Goal: Information Seeking & Learning: Find specific fact

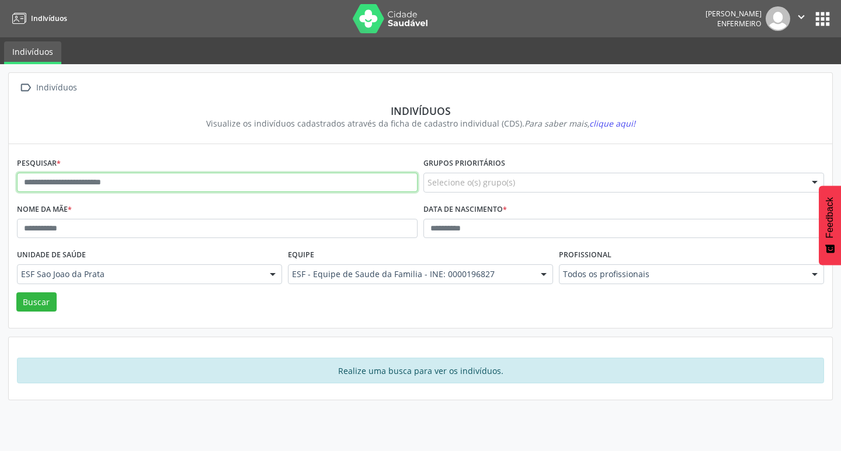
click at [96, 180] on input "text" at bounding box center [217, 183] width 400 height 20
paste input "**********"
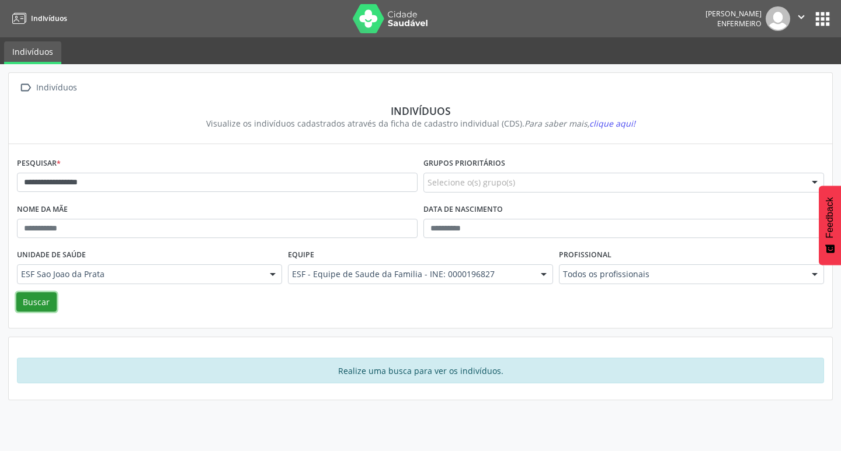
click at [29, 302] on button "Buscar" at bounding box center [36, 302] width 40 height 20
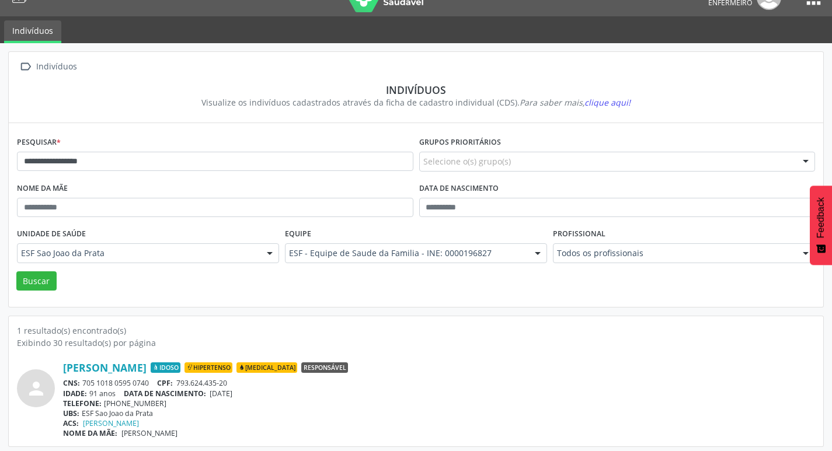
scroll to position [25, 0]
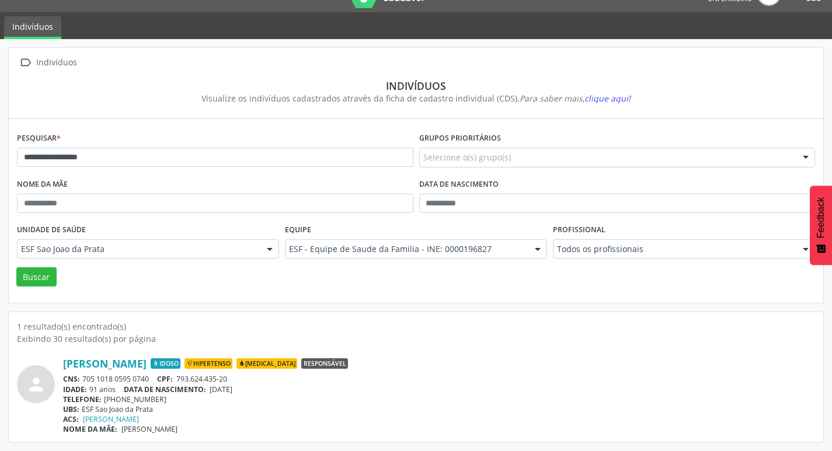
drag, startPoint x: 212, startPoint y: 391, endPoint x: 252, endPoint y: 391, distance: 39.7
click at [252, 391] on div "IDADE: 91 anos DATA DE NASCIMENTO: 07/08/1934" at bounding box center [439, 390] width 752 height 10
copy span "07/08/1934"
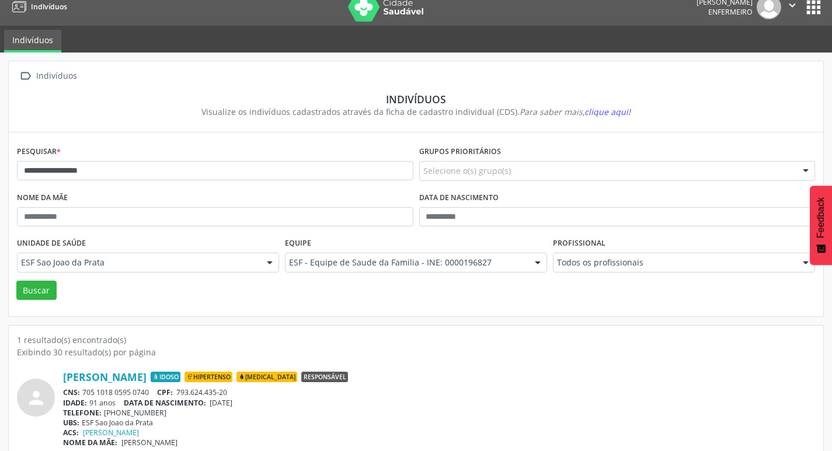
scroll to position [0, 0]
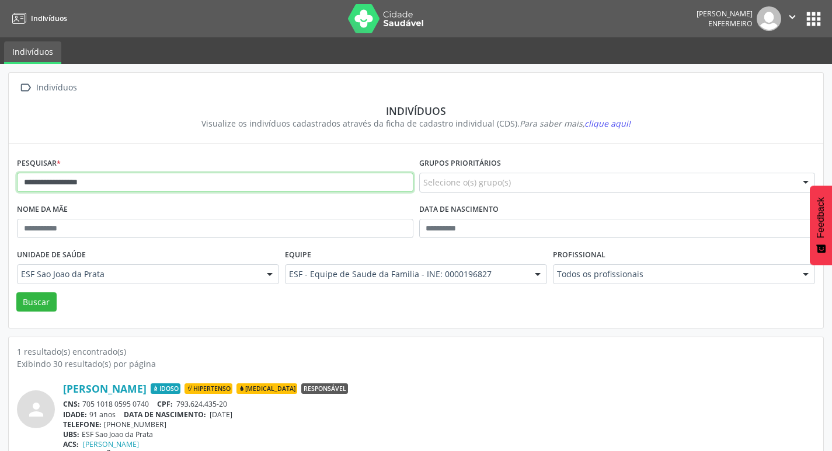
drag, startPoint x: 20, startPoint y: 181, endPoint x: 122, endPoint y: 180, distance: 102.2
click at [122, 180] on input "**********" at bounding box center [215, 183] width 396 height 20
paste input "*"
click at [40, 304] on button "Buscar" at bounding box center [36, 302] width 40 height 20
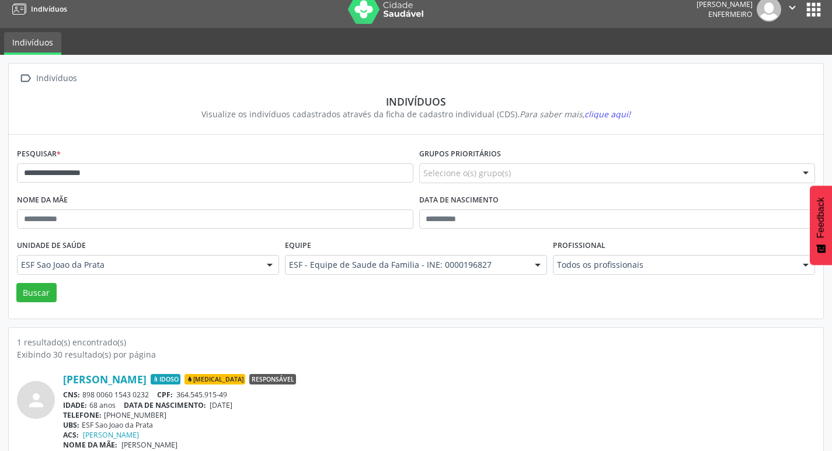
scroll to position [25, 0]
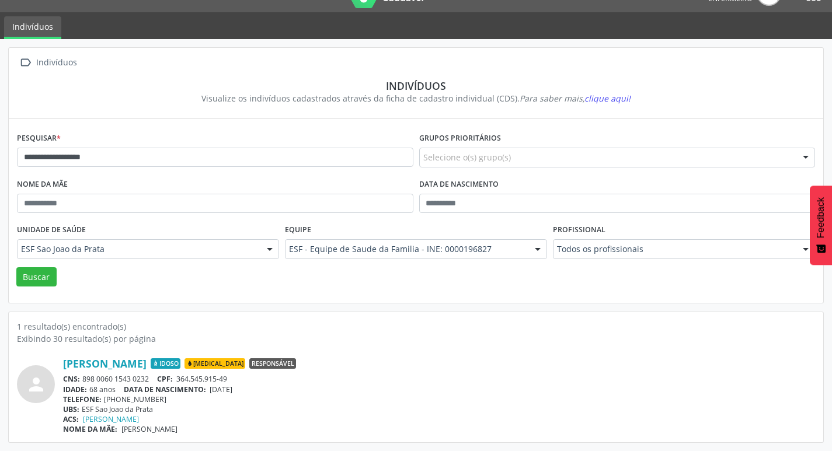
drag, startPoint x: 211, startPoint y: 389, endPoint x: 259, endPoint y: 394, distance: 48.1
click at [259, 394] on div "Angelico dos Santos Idoso Diabetes Responsável CNS: 898 0060 1543 0232 CPF: 364…" at bounding box center [439, 395] width 752 height 77
click at [259, 395] on div "TELEFONE: (73) 98121-0147" at bounding box center [439, 400] width 752 height 10
drag, startPoint x: 211, startPoint y: 388, endPoint x: 250, endPoint y: 392, distance: 39.3
click at [250, 392] on div "IDADE: 68 anos DATA DE NASCIMENTO: 12/06/1957" at bounding box center [439, 390] width 752 height 10
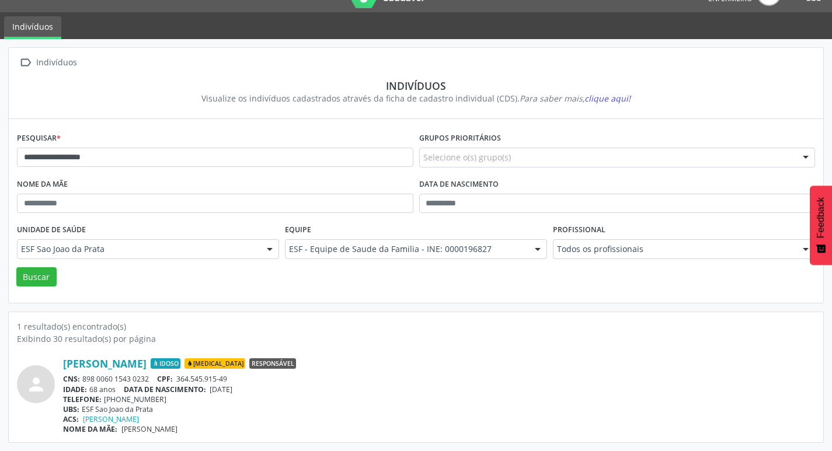
copy span "12/06/1957"
drag, startPoint x: 22, startPoint y: 158, endPoint x: 119, endPoint y: 160, distance: 96.9
click at [119, 160] on input "**********" at bounding box center [215, 158] width 396 height 20
paste input "**"
click at [37, 281] on button "Buscar" at bounding box center [36, 277] width 40 height 20
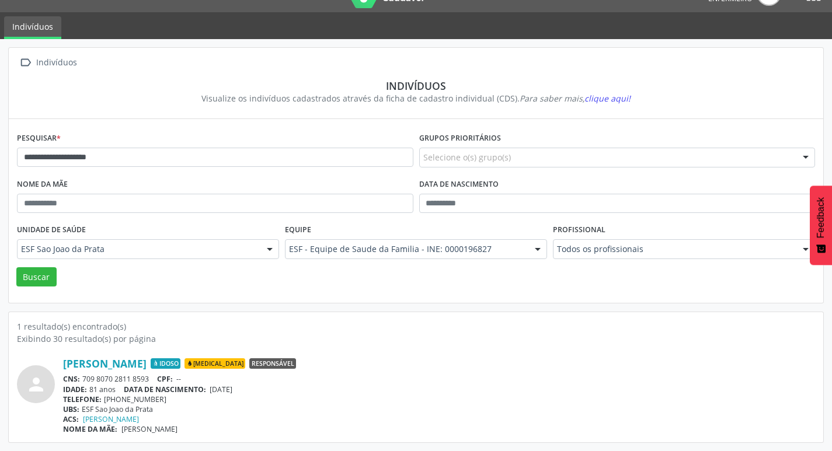
drag, startPoint x: 212, startPoint y: 389, endPoint x: 270, endPoint y: 389, distance: 57.2
click at [270, 389] on div "IDADE: 81 anos DATA DE NASCIMENTO: 17/07/1944" at bounding box center [439, 390] width 752 height 10
copy span "17/07/1944"
drag, startPoint x: 20, startPoint y: 159, endPoint x: 130, endPoint y: 167, distance: 110.0
click at [130, 167] on input "**********" at bounding box center [215, 158] width 396 height 20
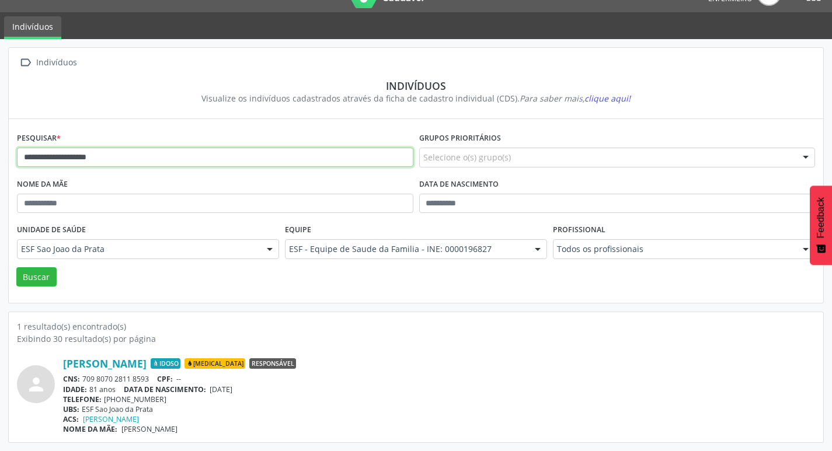
paste input "******"
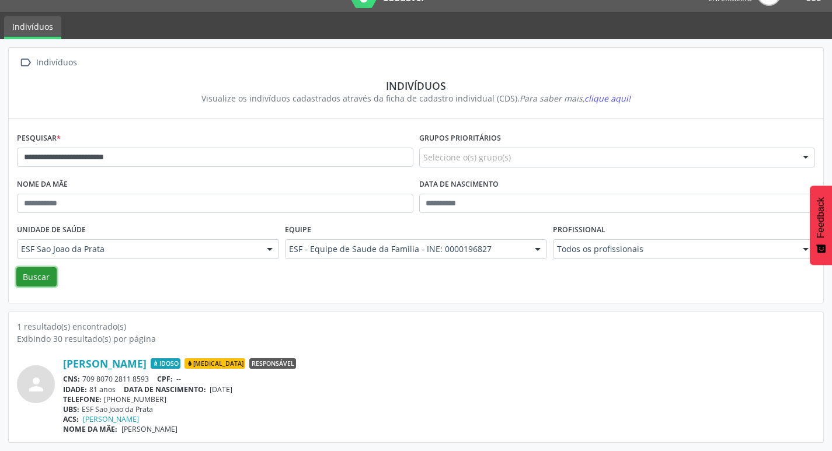
click at [48, 272] on button "Buscar" at bounding box center [36, 277] width 40 height 20
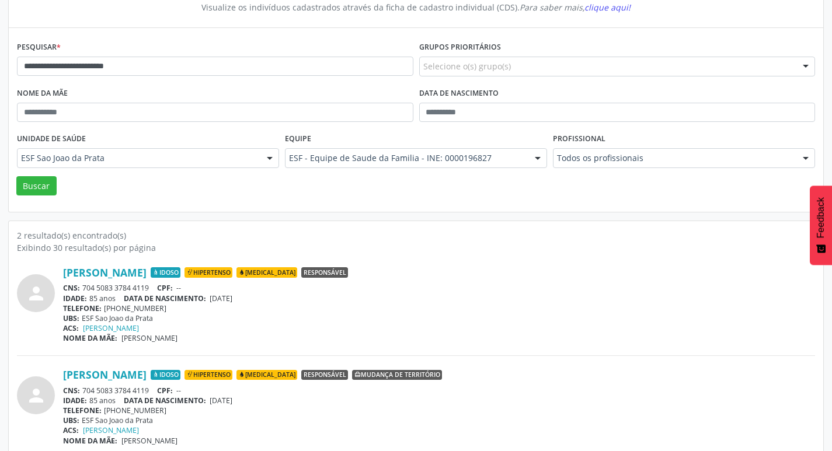
scroll to position [128, 0]
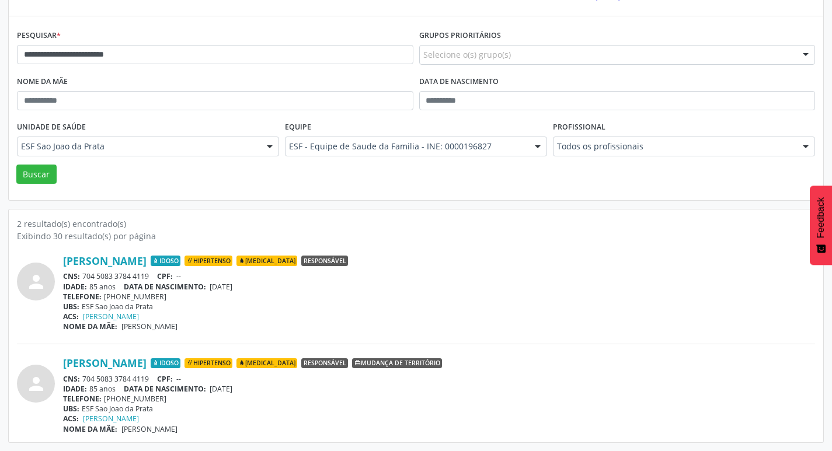
drag, startPoint x: 214, startPoint y: 287, endPoint x: 288, endPoint y: 297, distance: 75.4
click at [290, 297] on div "Maria Francisca Souza Silva Idoso Hipertenso Diabetes Responsável CNS: 704 5083…" at bounding box center [439, 293] width 752 height 77
click at [223, 291] on span "10/06/1940" at bounding box center [221, 287] width 23 height 10
click at [206, 288] on span "DATA DE NASCIMENTO:" at bounding box center [165, 287] width 82 height 10
click at [218, 289] on span "10/06/1940" at bounding box center [221, 287] width 23 height 10
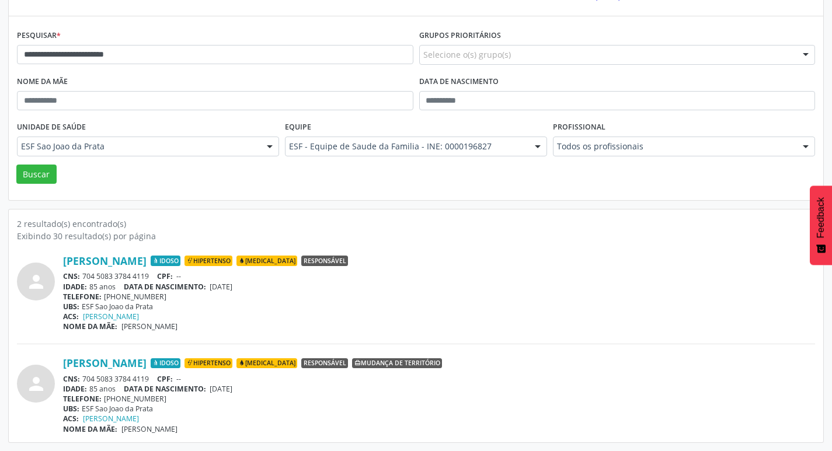
drag, startPoint x: 214, startPoint y: 288, endPoint x: 284, endPoint y: 303, distance: 71.1
click at [284, 303] on div "Maria Francisca Souza Silva Idoso Hipertenso Diabetes Responsável CNS: 704 5083…" at bounding box center [439, 293] width 752 height 77
copy div "10/06/1940 TELEFONE: (73) 98137-5489 UBS: ESF Sao Joao da Prata"
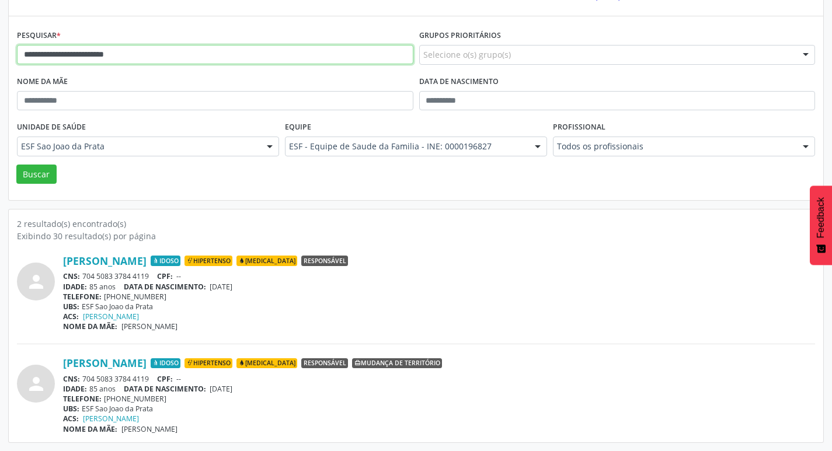
drag, startPoint x: 19, startPoint y: 57, endPoint x: 166, endPoint y: 59, distance: 147.7
click at [166, 59] on input "**********" at bounding box center [215, 55] width 396 height 20
paste input "*"
type input "**********"
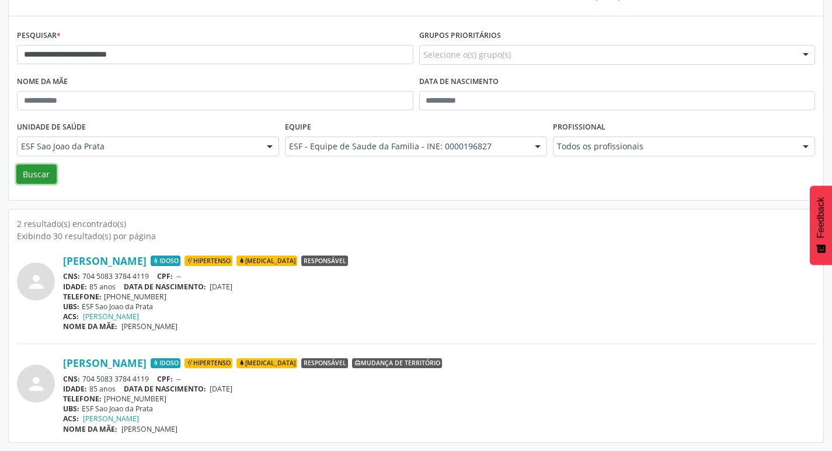
click at [44, 168] on button "Buscar" at bounding box center [36, 175] width 40 height 20
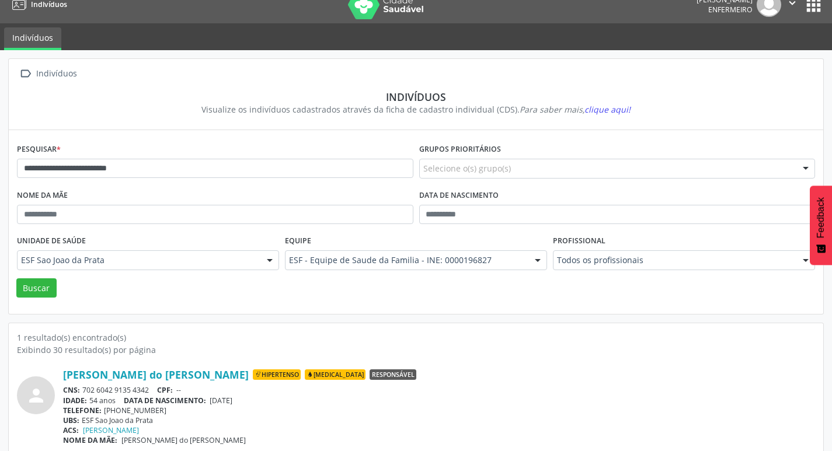
scroll to position [25, 0]
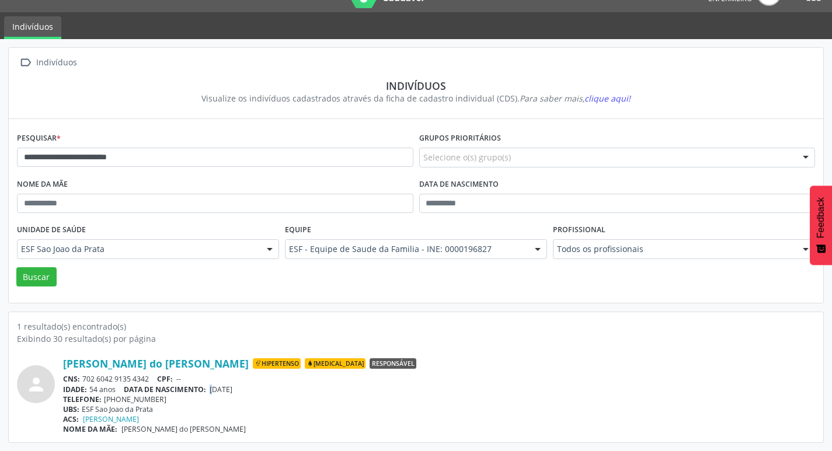
click at [217, 393] on div "IDADE: 54 anos DATA DE NASCIMENTO: 28/05/1971" at bounding box center [439, 390] width 752 height 10
click at [214, 392] on span "28/05/1971" at bounding box center [221, 390] width 23 height 10
drag, startPoint x: 213, startPoint y: 391, endPoint x: 263, endPoint y: 388, distance: 49.7
click at [263, 388] on div "IDADE: 54 anos DATA DE NASCIMENTO: 28/05/1971" at bounding box center [439, 390] width 752 height 10
copy span "28/05/1971"
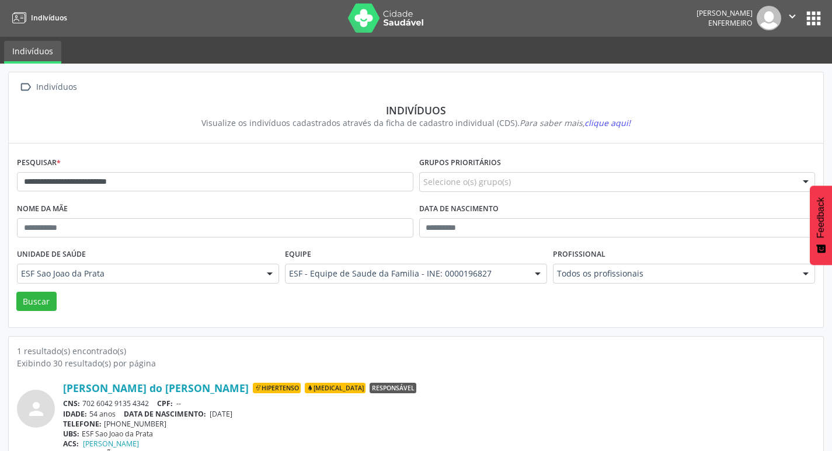
scroll to position [0, 0]
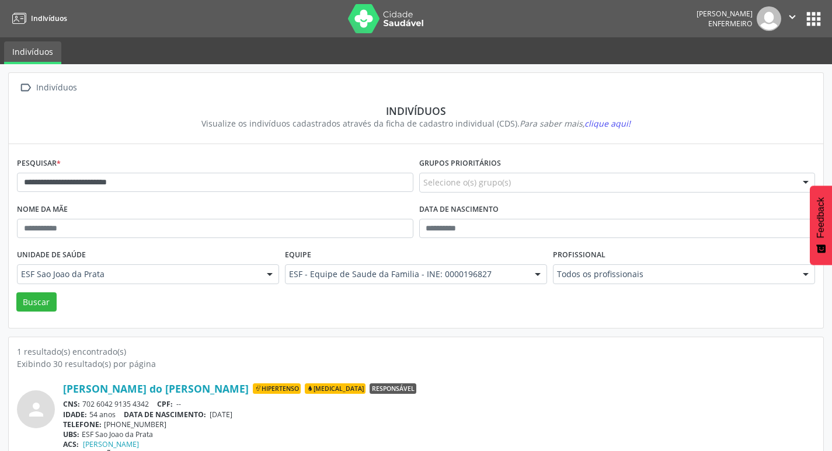
click at [791, 22] on icon "" at bounding box center [792, 17] width 13 height 13
click at [776, 46] on link "Configurações" at bounding box center [762, 46] width 81 height 16
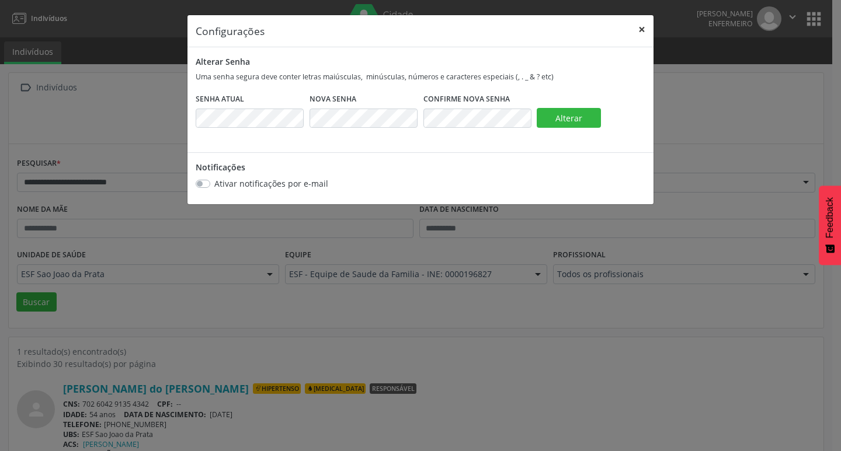
click at [642, 30] on button "×" at bounding box center [641, 29] width 23 height 29
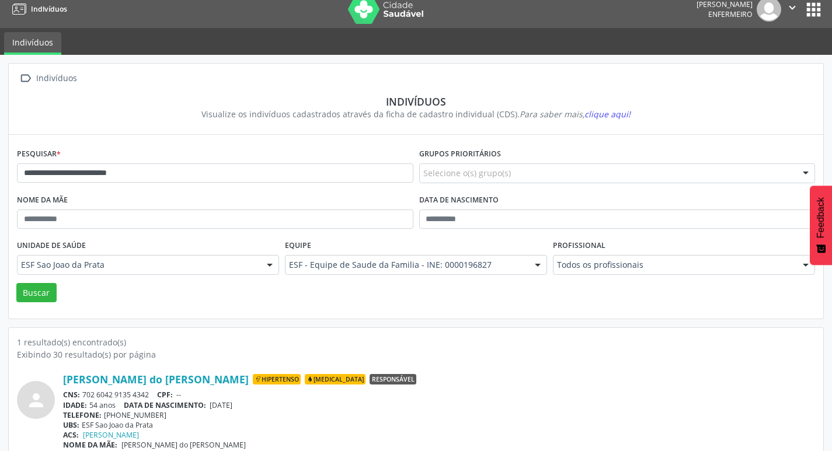
scroll to position [25, 0]
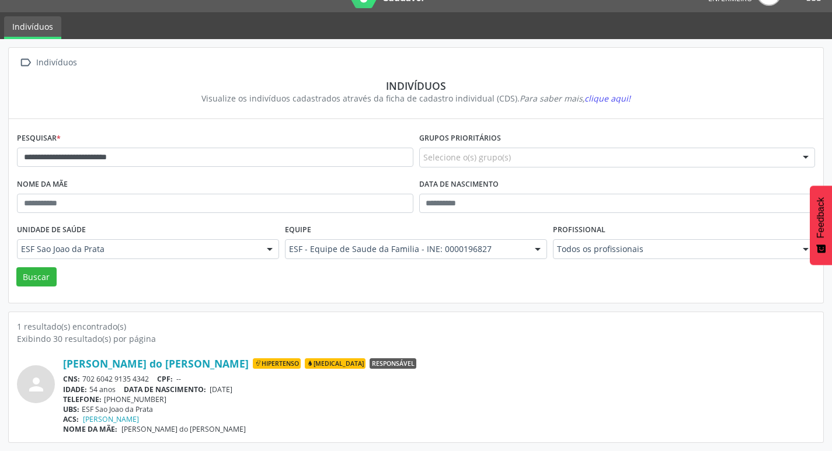
copy span "28/05/1971"
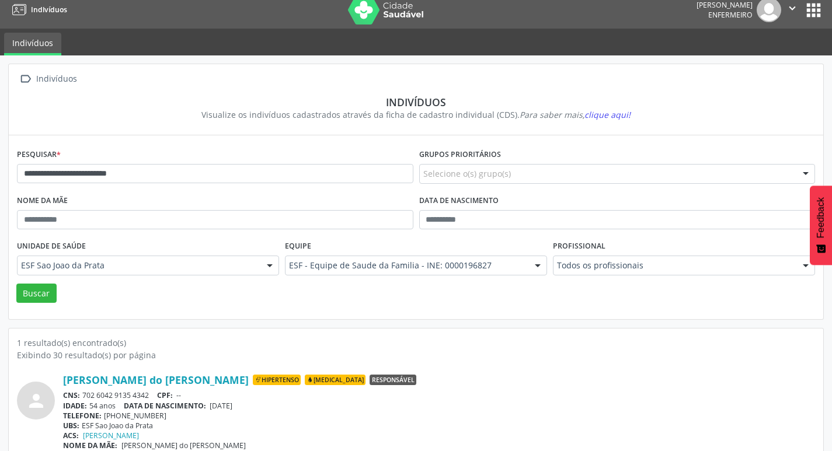
scroll to position [0, 0]
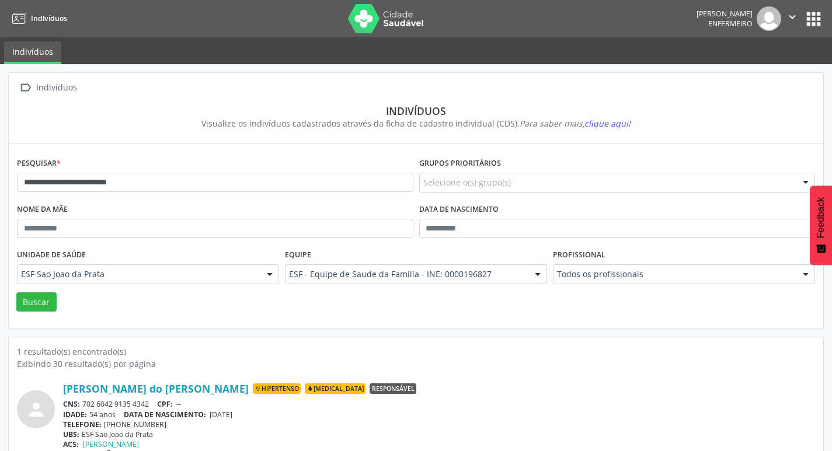
click at [815, 11] on button "apps" at bounding box center [813, 19] width 20 height 20
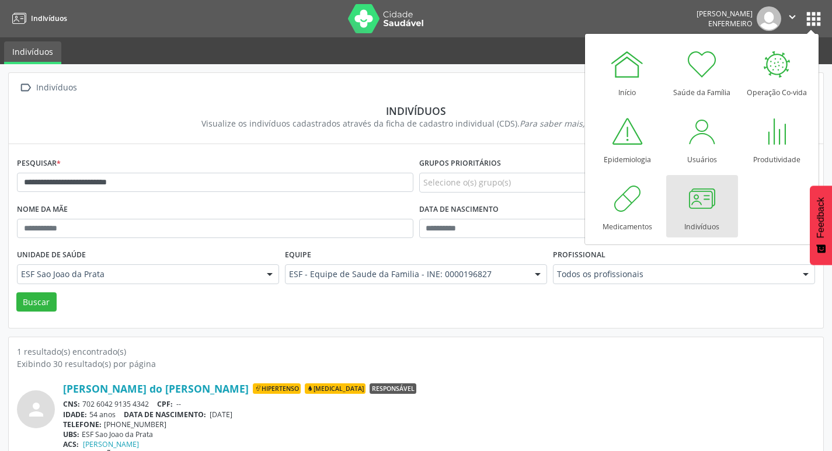
click at [687, 207] on div at bounding box center [701, 198] width 35 height 35
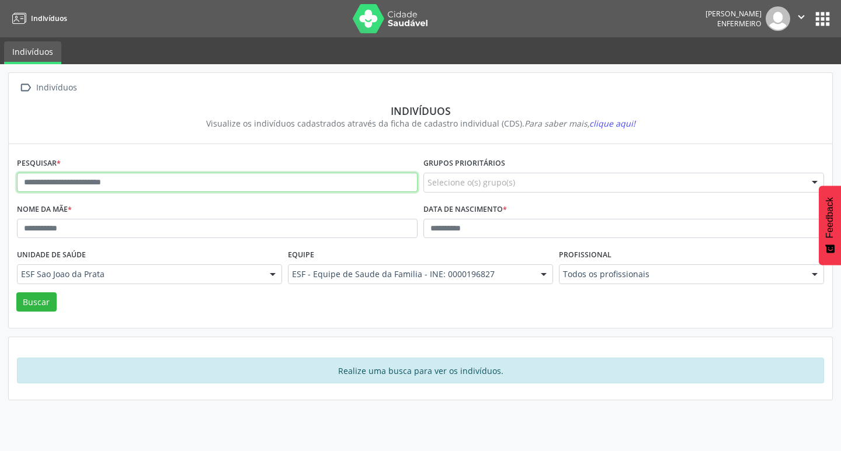
click at [129, 185] on input "text" at bounding box center [217, 183] width 400 height 20
type input "*****"
click at [16, 292] on button "Buscar" at bounding box center [36, 302] width 40 height 20
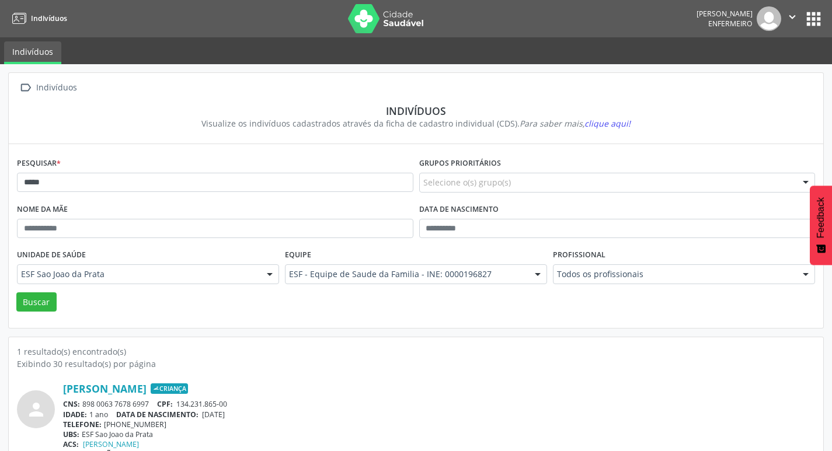
click at [815, 16] on button "apps" at bounding box center [813, 19] width 20 height 20
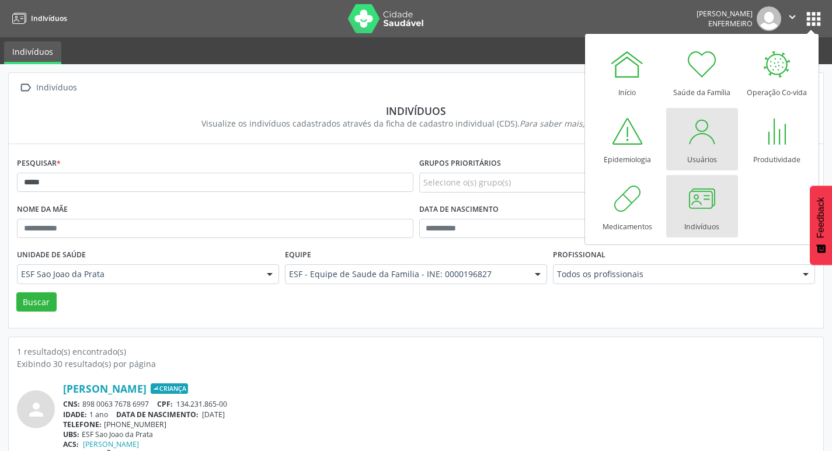
click at [696, 163] on div "Usuários" at bounding box center [702, 157] width 30 height 16
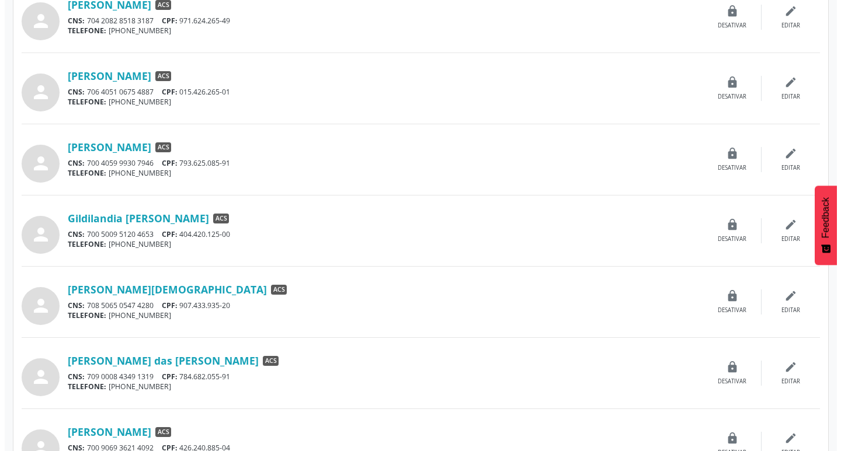
scroll to position [288, 0]
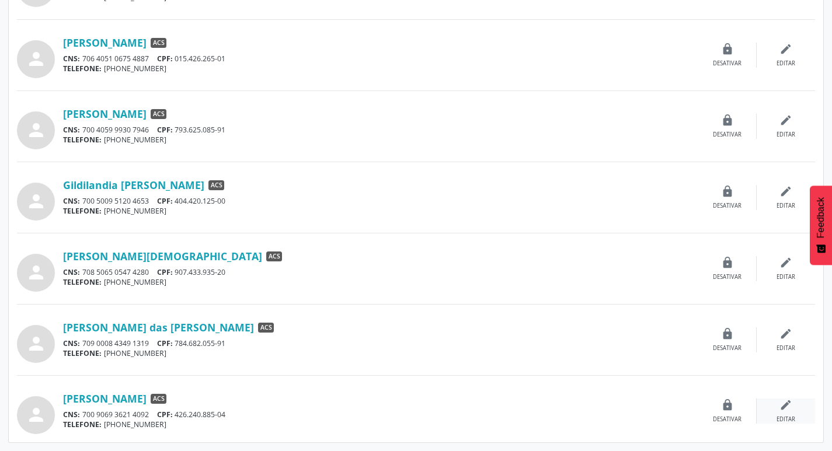
click at [780, 410] on icon "edit" at bounding box center [785, 405] width 13 height 13
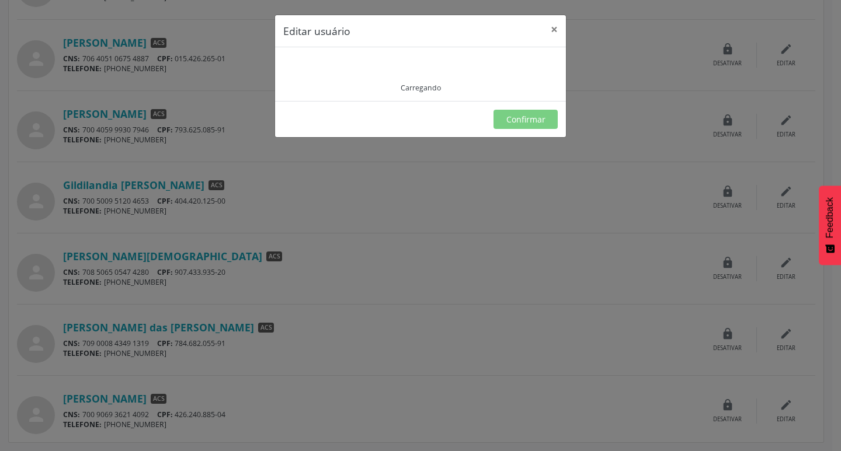
type input "**********"
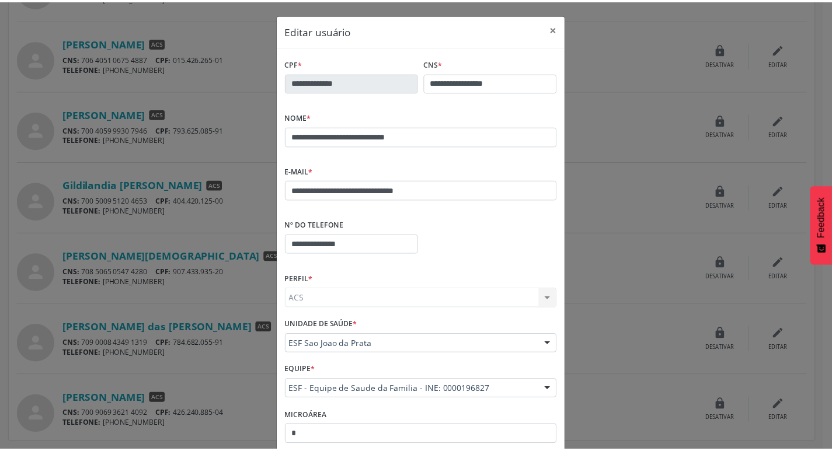
scroll to position [0, 0]
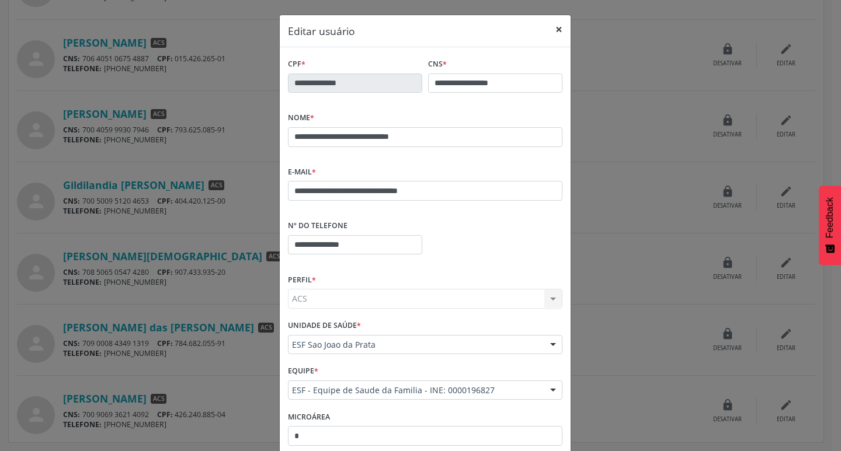
click at [551, 30] on button "×" at bounding box center [558, 29] width 23 height 29
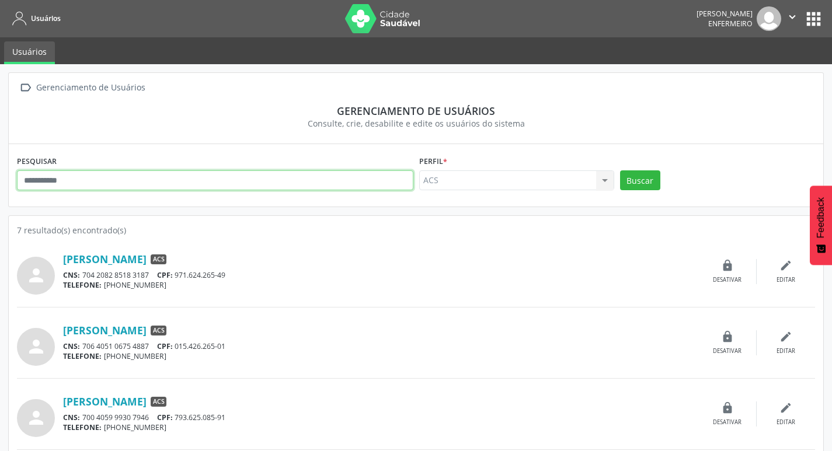
click at [130, 178] on input "text" at bounding box center [215, 180] width 396 height 20
type input "**********"
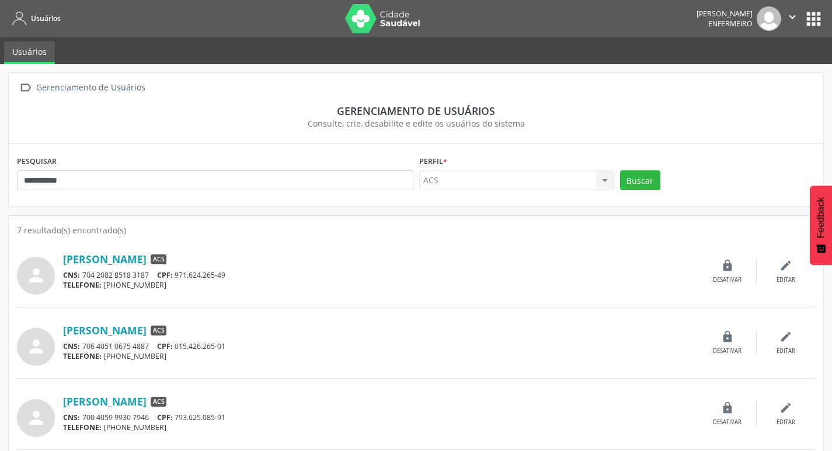
click at [814, 27] on button "apps" at bounding box center [813, 19] width 20 height 20
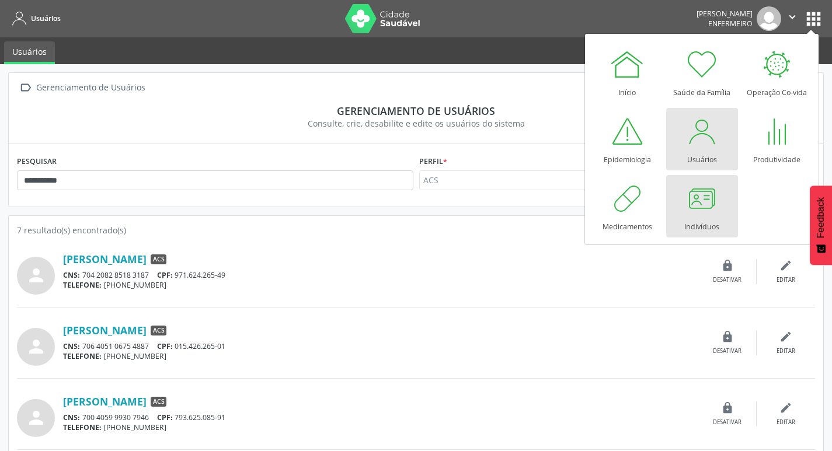
click at [701, 217] on div "Indivíduos" at bounding box center [701, 224] width 35 height 16
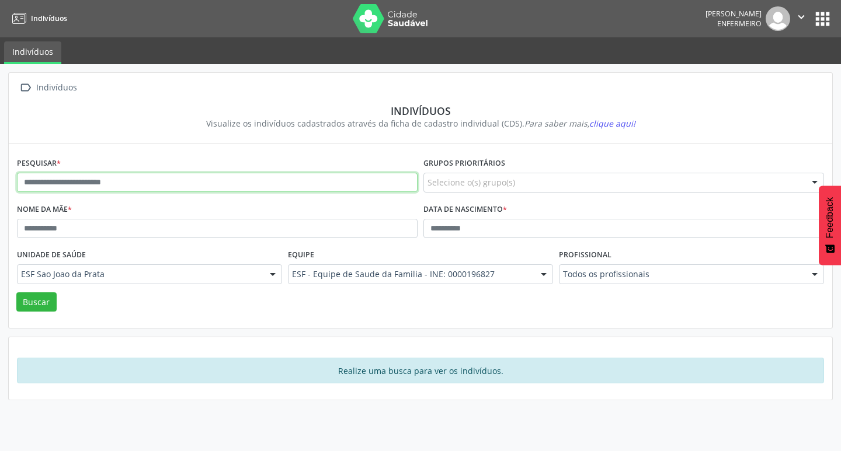
drag, startPoint x: 92, startPoint y: 183, endPoint x: 147, endPoint y: 161, distance: 59.0
click at [92, 183] on input "text" at bounding box center [217, 183] width 400 height 20
type input "**********"
click at [16, 292] on button "Buscar" at bounding box center [36, 302] width 40 height 20
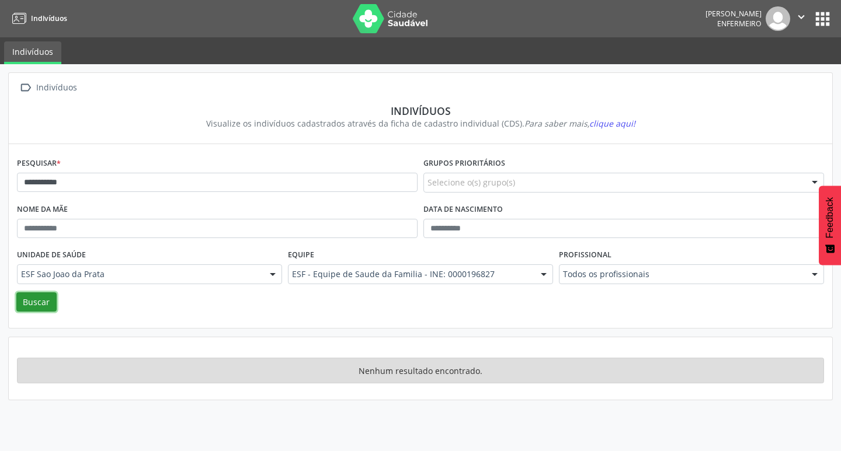
click at [39, 301] on button "Buscar" at bounding box center [36, 302] width 40 height 20
click at [38, 299] on button "Buscar" at bounding box center [36, 302] width 40 height 20
click at [810, 18] on button "" at bounding box center [801, 18] width 22 height 25
click at [820, 23] on button "apps" at bounding box center [822, 19] width 20 height 20
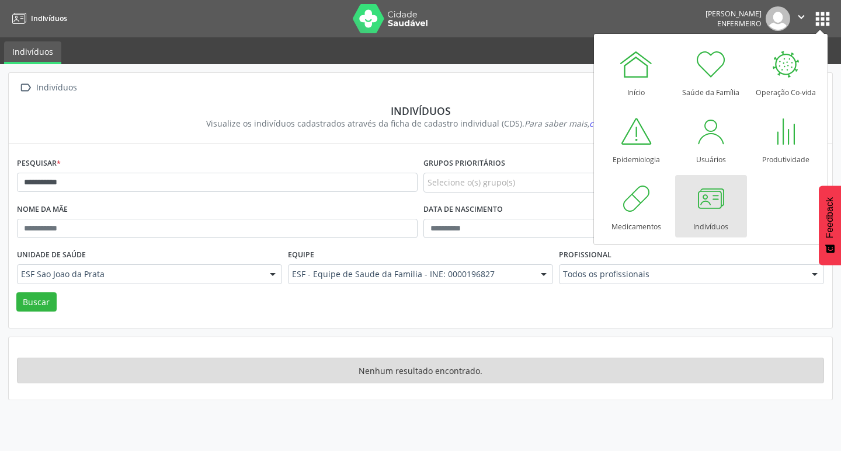
click at [777, 23] on img at bounding box center [777, 18] width 25 height 25
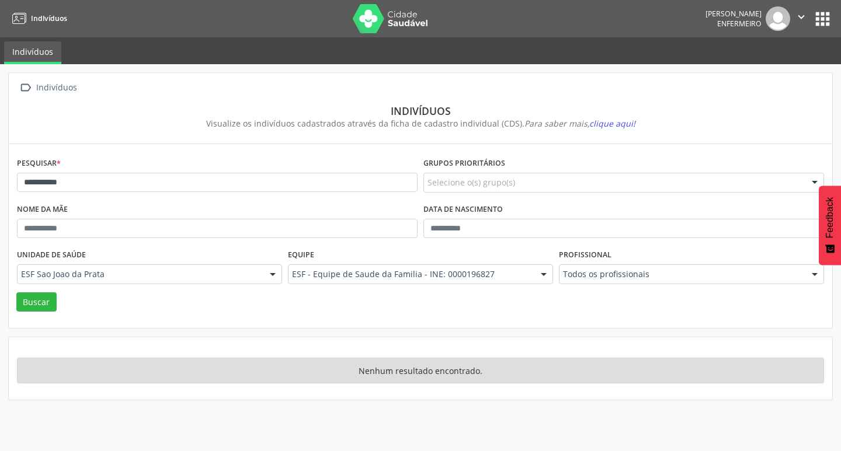
click at [807, 16] on icon "" at bounding box center [800, 17] width 13 height 13
click at [774, 18] on img at bounding box center [777, 18] width 25 height 25
click at [812, 21] on button "apps" at bounding box center [822, 19] width 20 height 20
click at [43, 297] on button "Buscar" at bounding box center [36, 302] width 40 height 20
